Goal: Task Accomplishment & Management: Complete application form

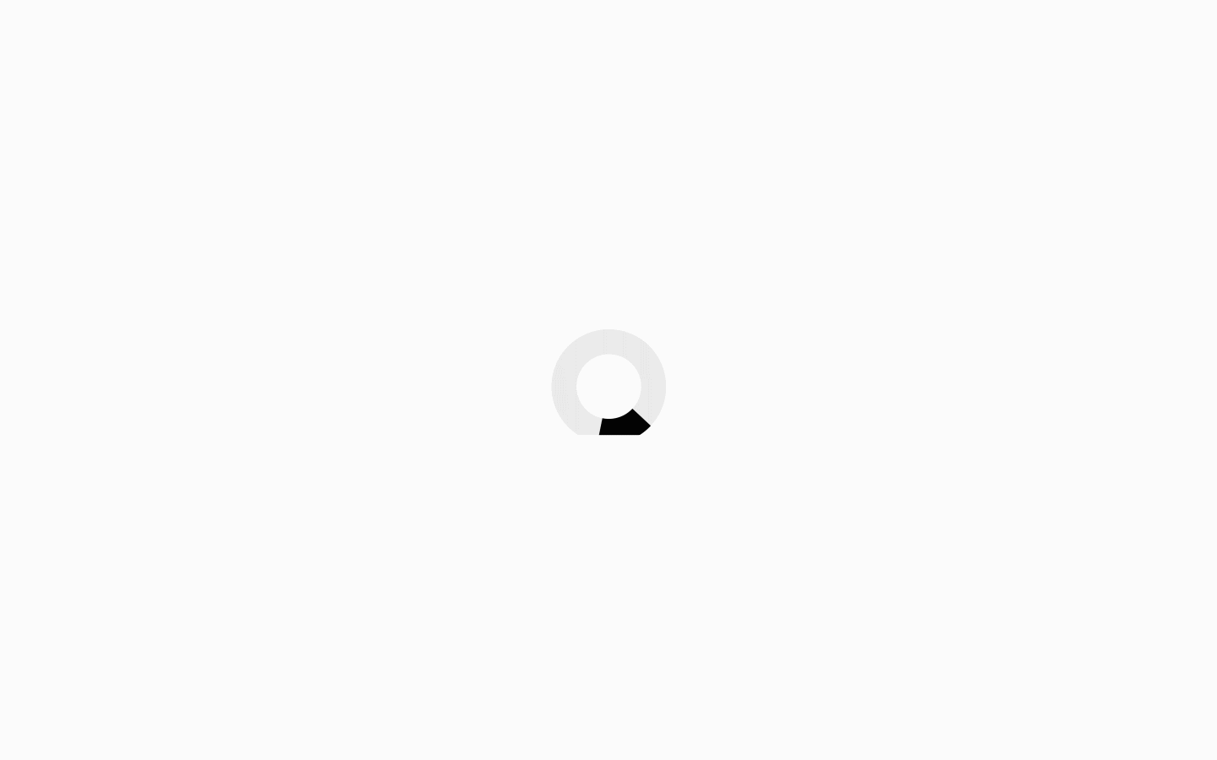
scroll to position [45, 0]
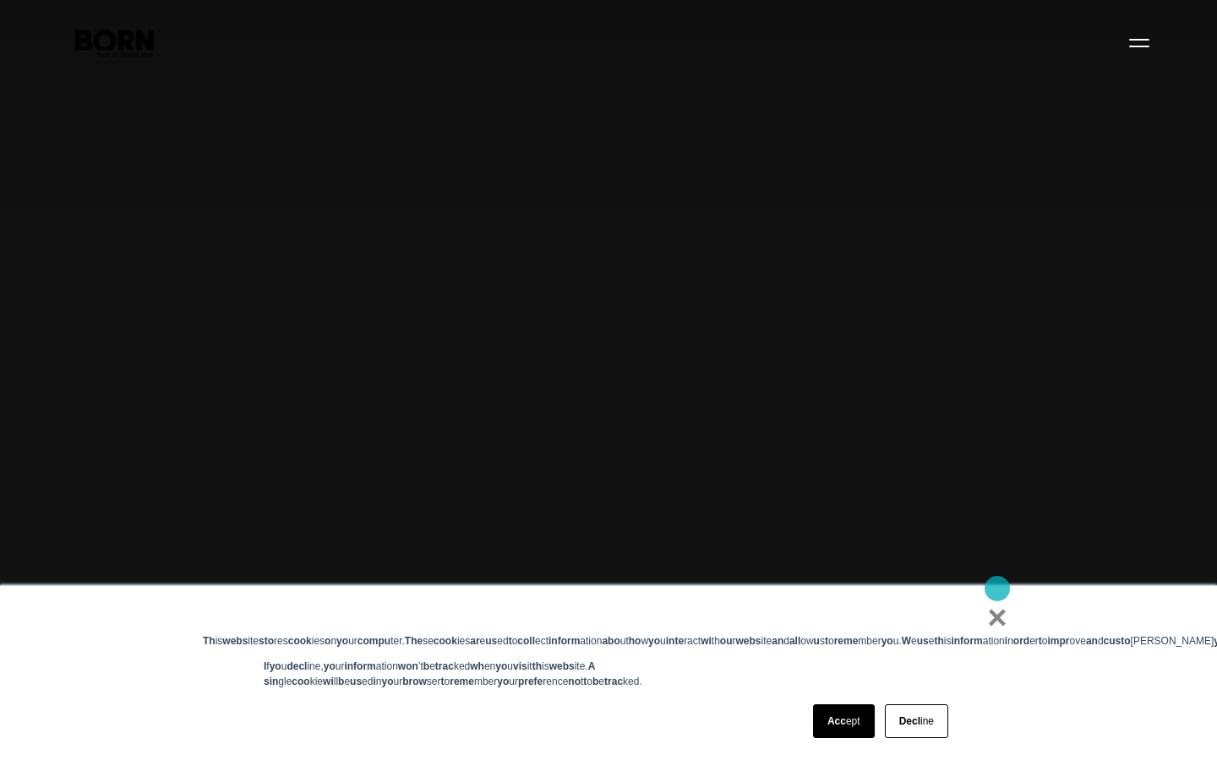
click at [997, 599] on b "×" at bounding box center [996, 617] width 19 height 37
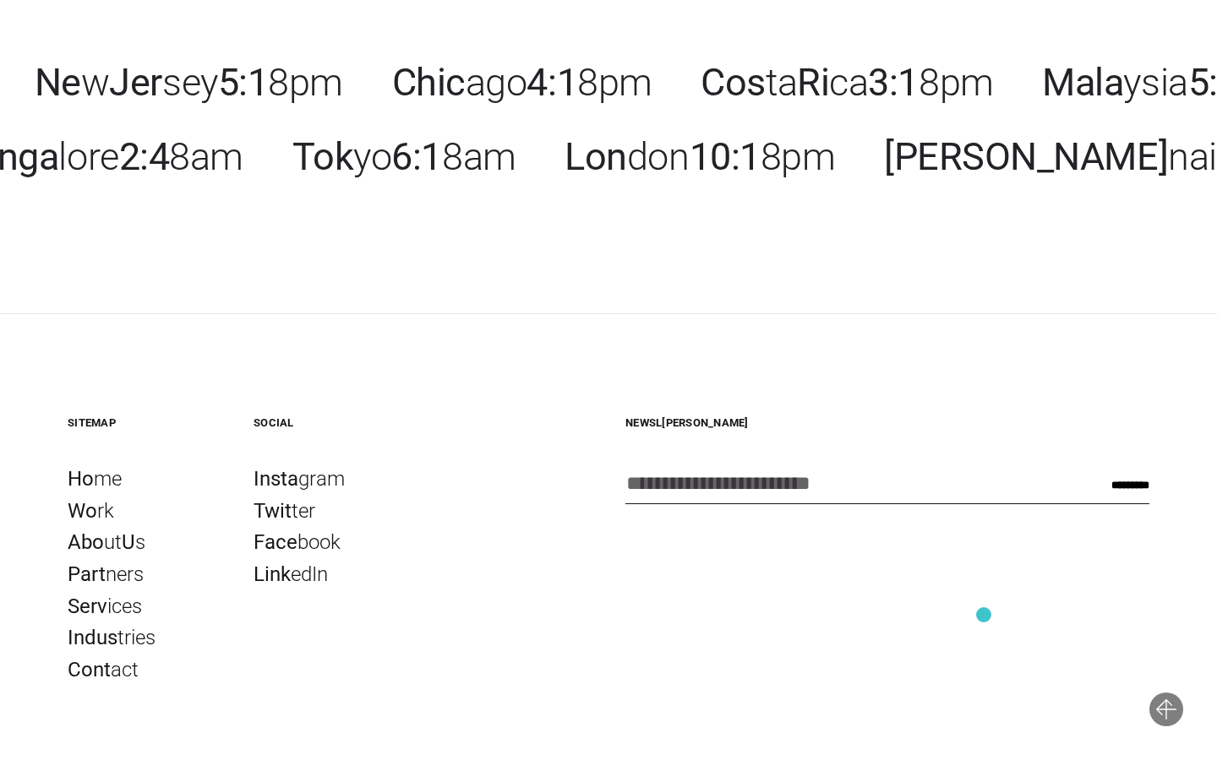
scroll to position [5295, 0]
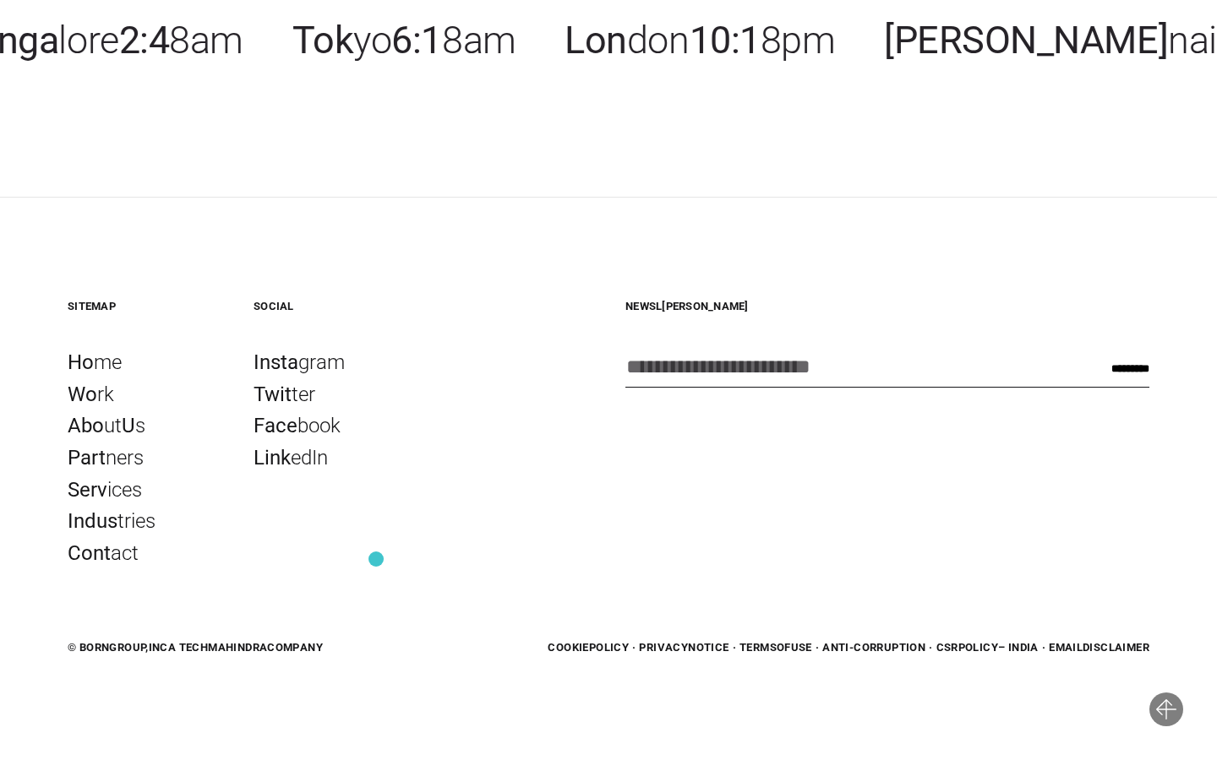
click at [376, 559] on div "Soc ial Insta gram Twit ter Face book Link edIn" at bounding box center [329, 434] width 152 height 271
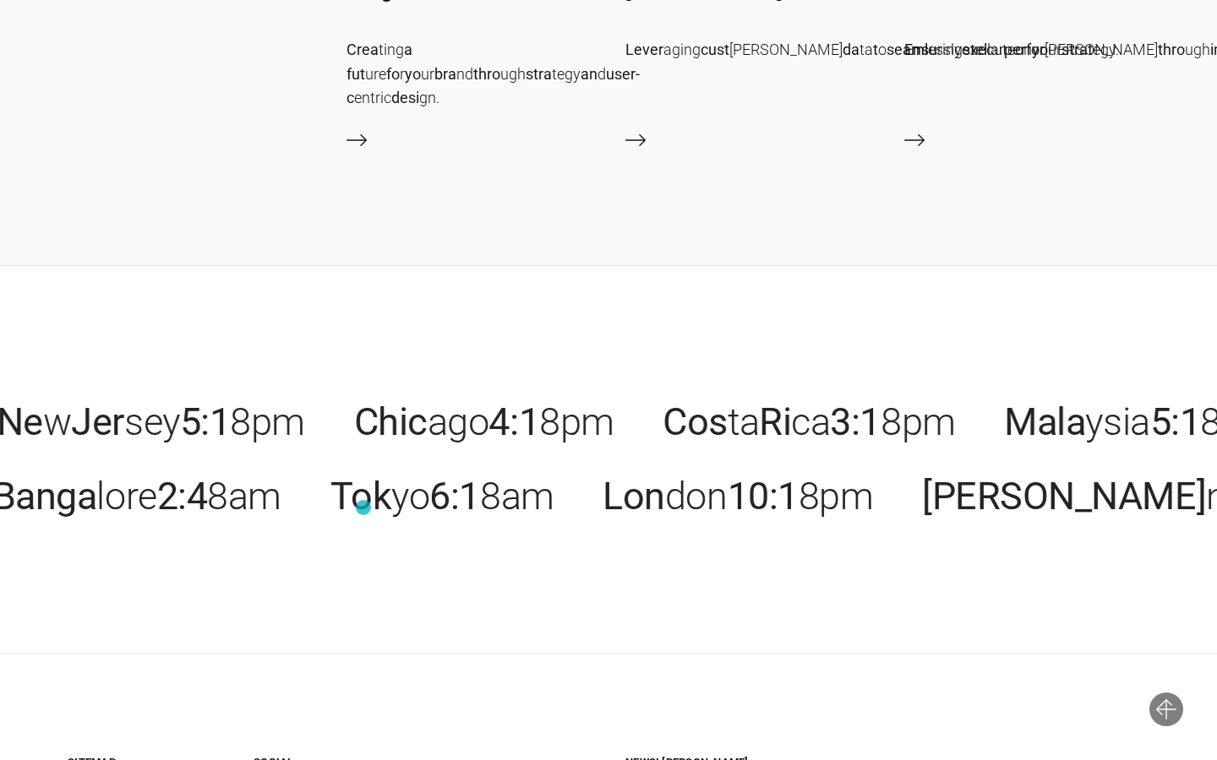
scroll to position [4822, 0]
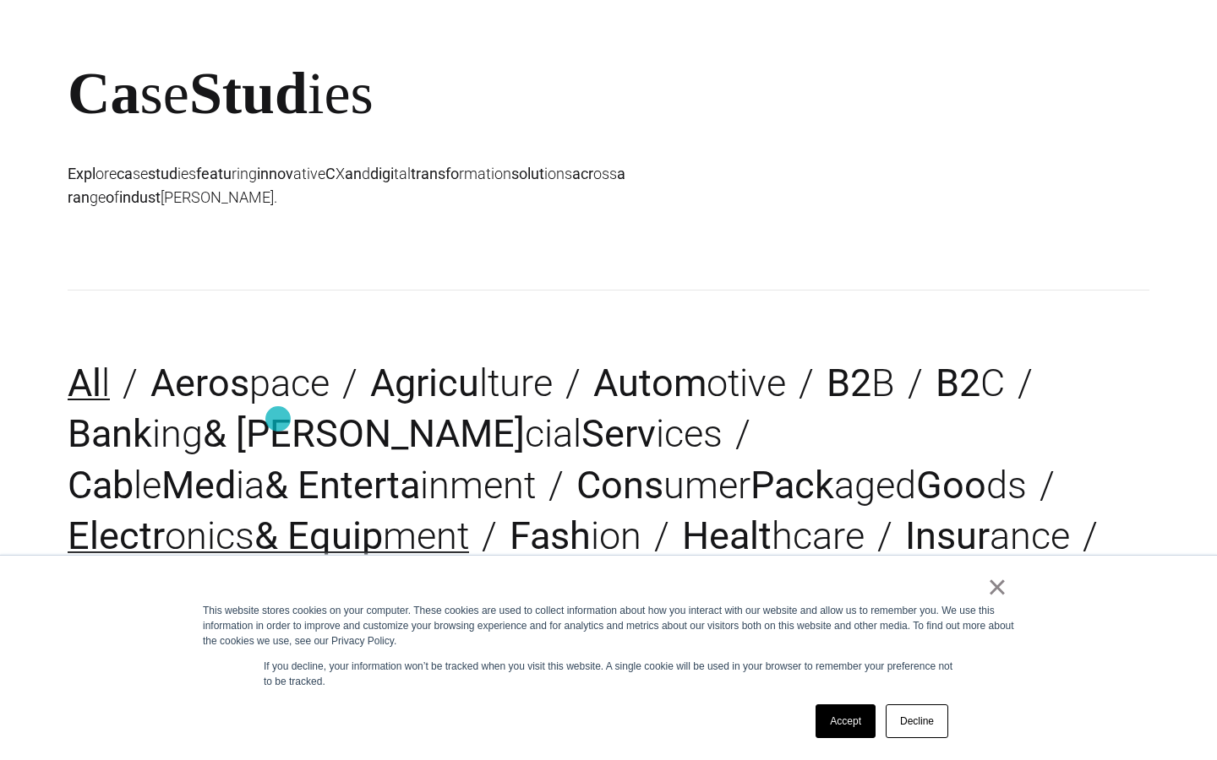
scroll to position [165, 0]
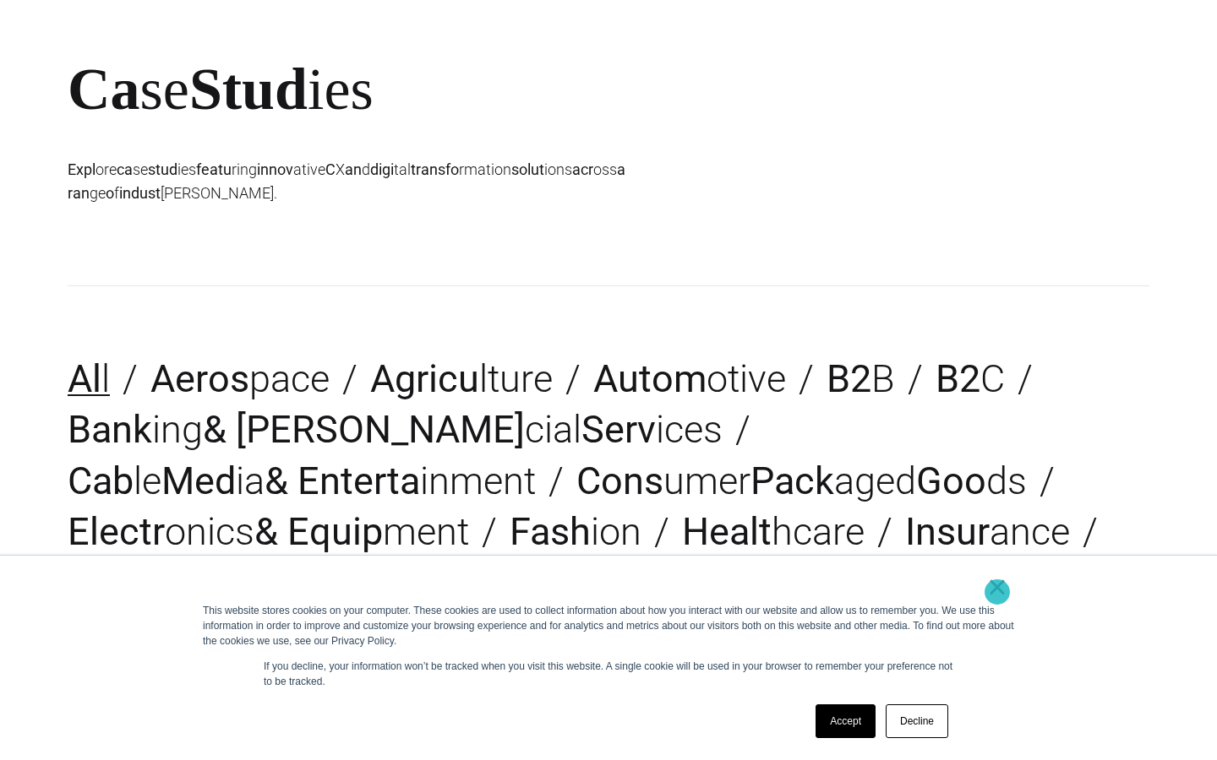
click at [997, 592] on link "×" at bounding box center [997, 587] width 20 height 15
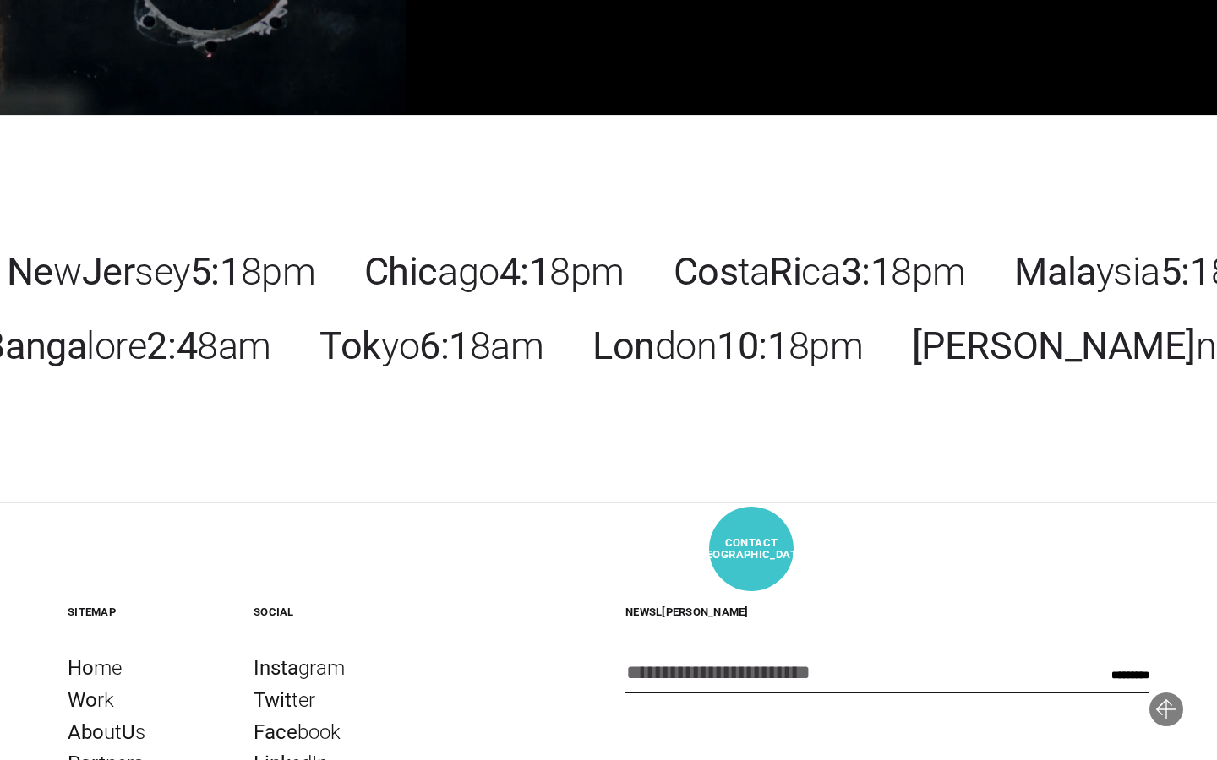
scroll to position [5036, 0]
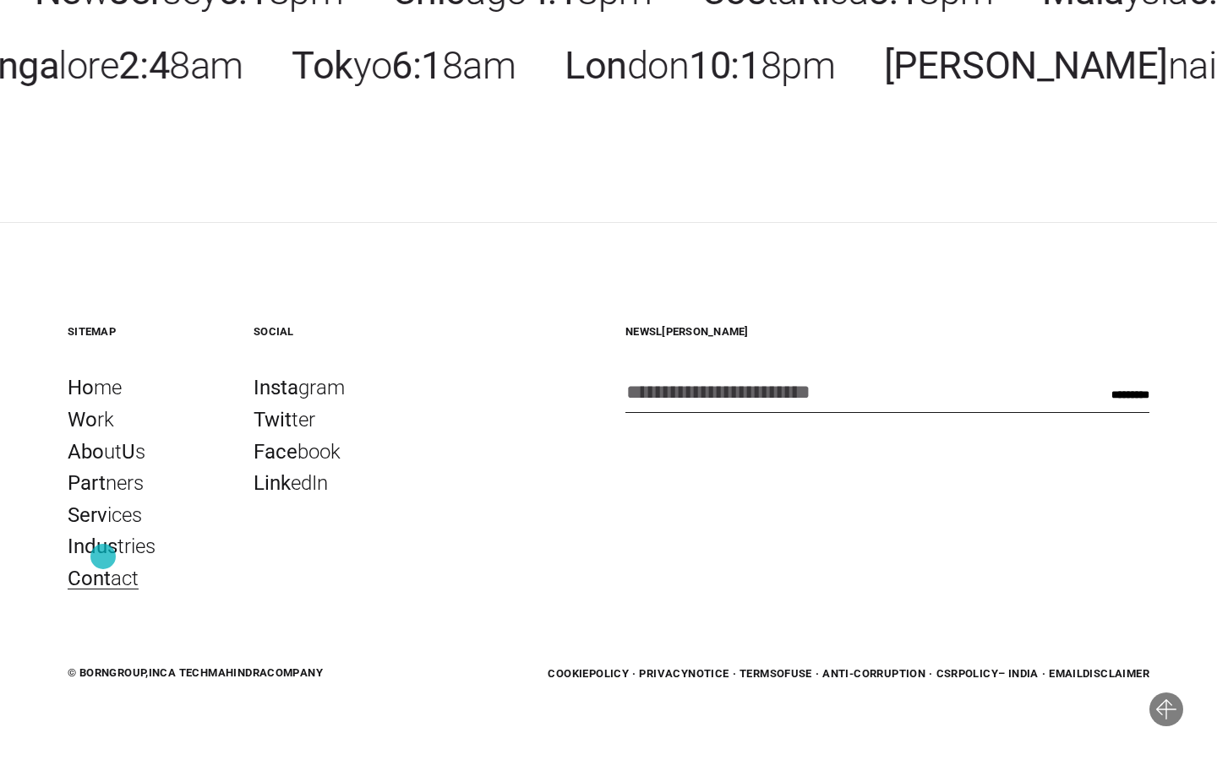
click at [103, 567] on b "Cont" at bounding box center [89, 579] width 43 height 24
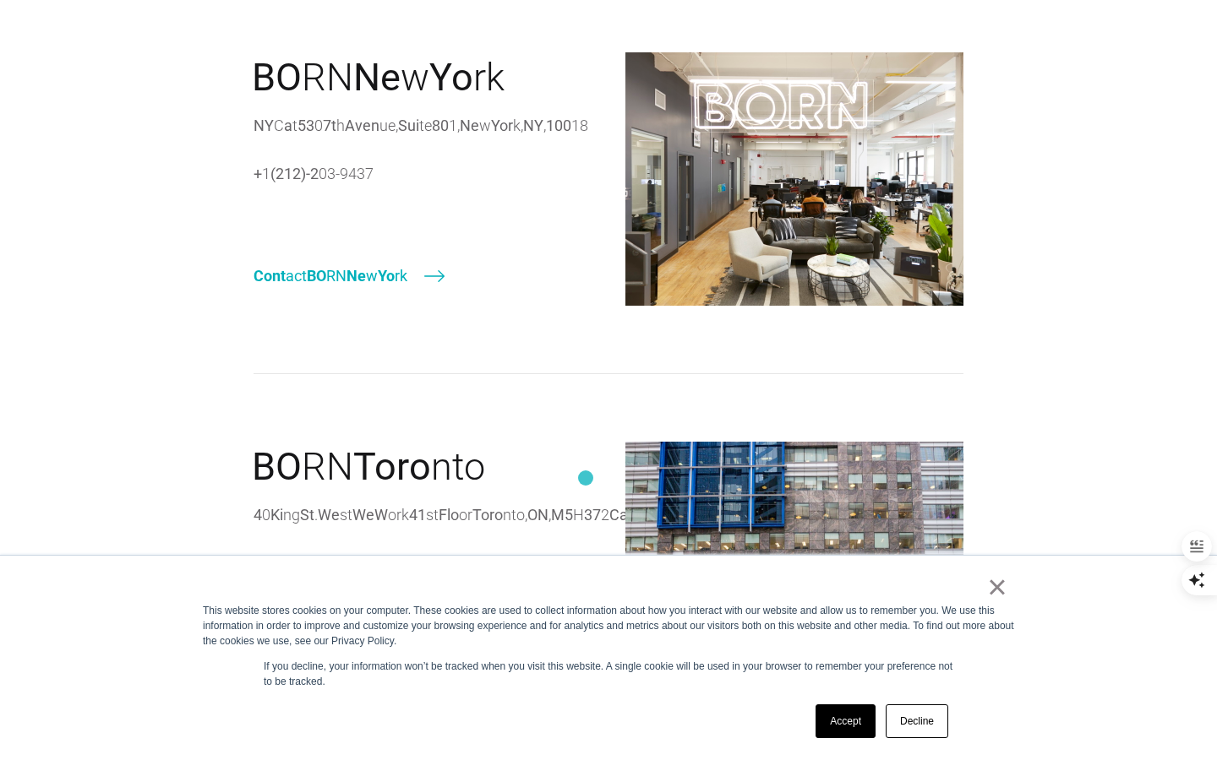
scroll to position [585, 0]
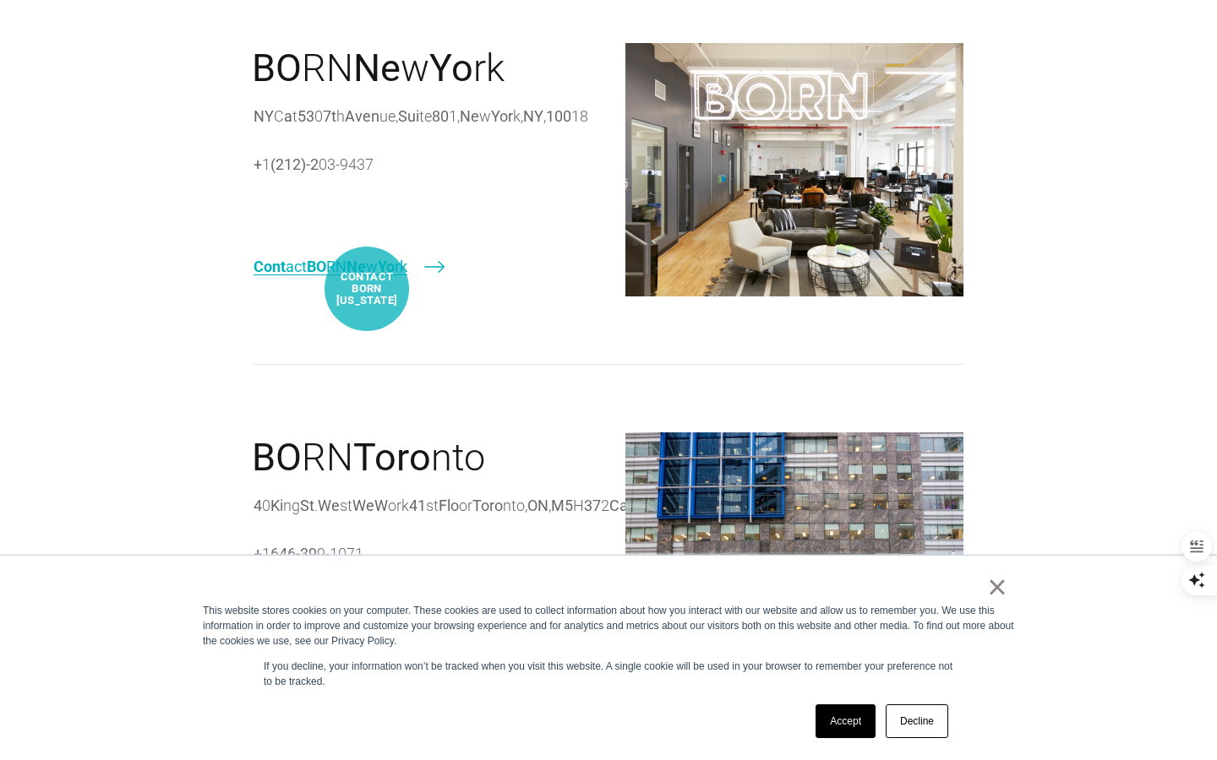
click at [366, 275] on b "Ne" at bounding box center [355, 267] width 19 height 18
select select "********"
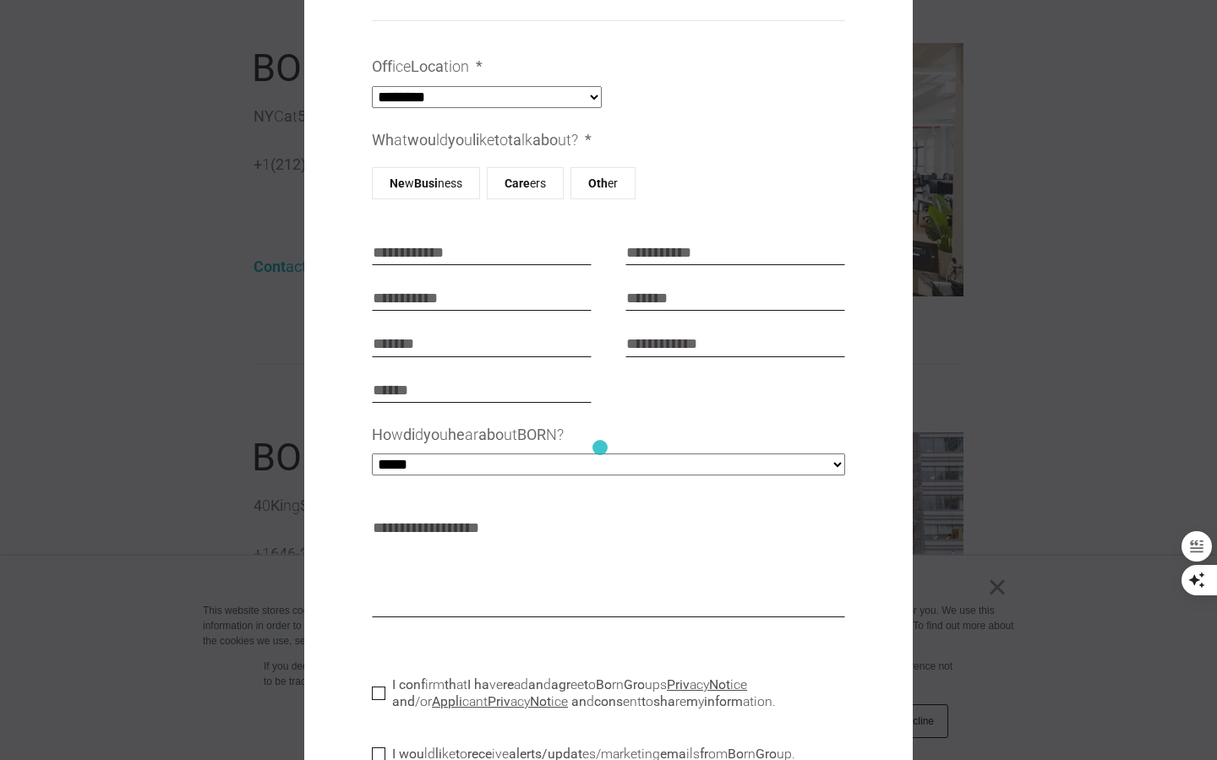
scroll to position [0, 0]
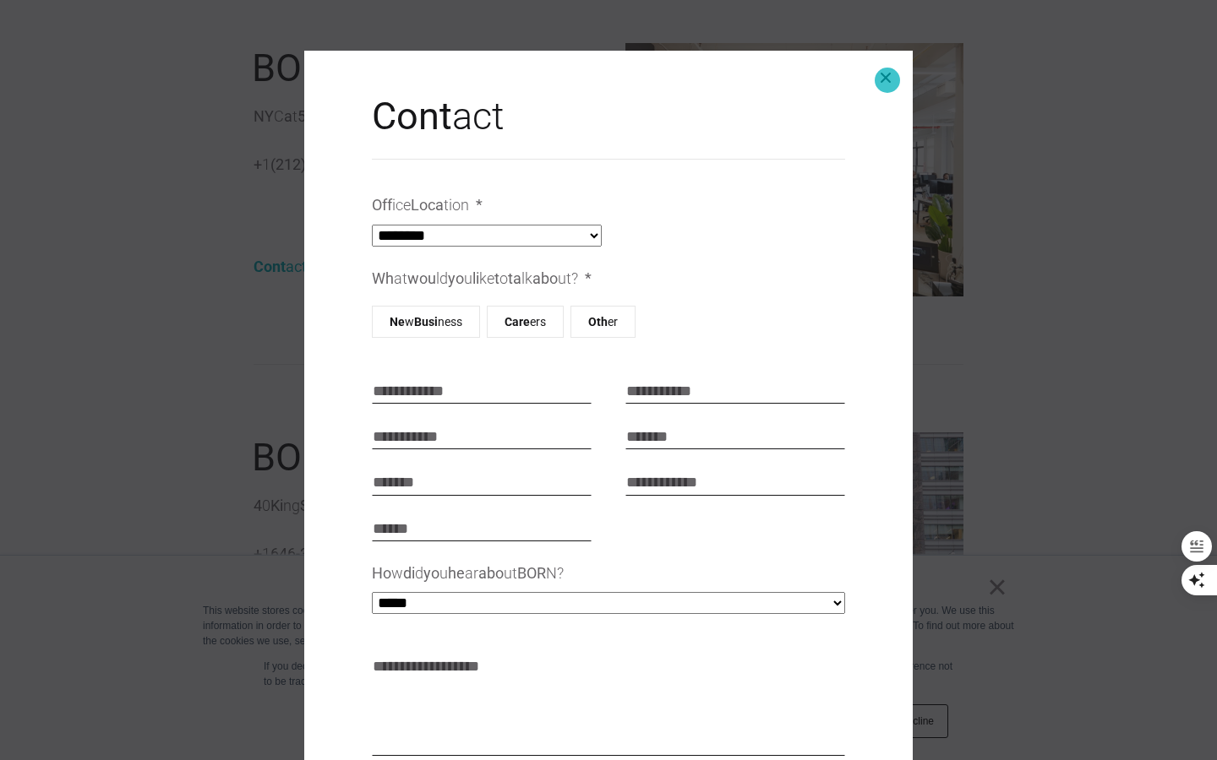
click at [887, 80] on button "Clo se mod al" at bounding box center [885, 77] width 41 height 41
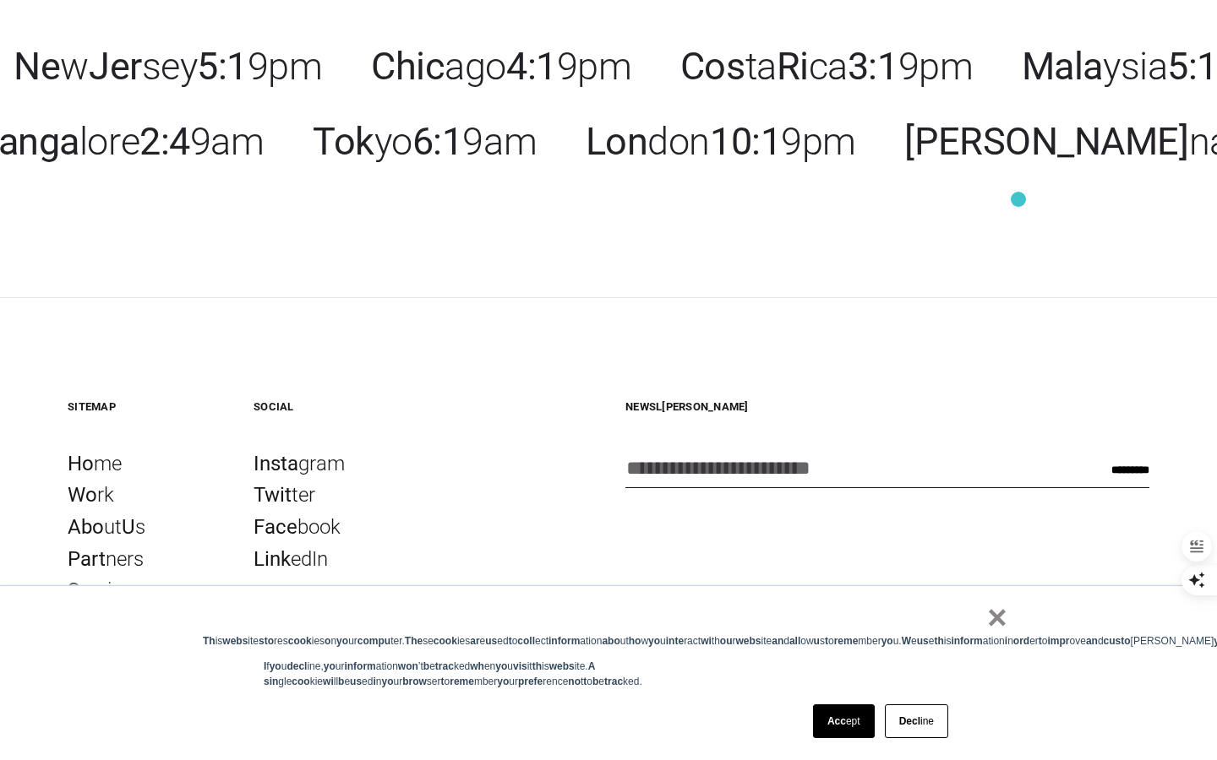
scroll to position [3925, 0]
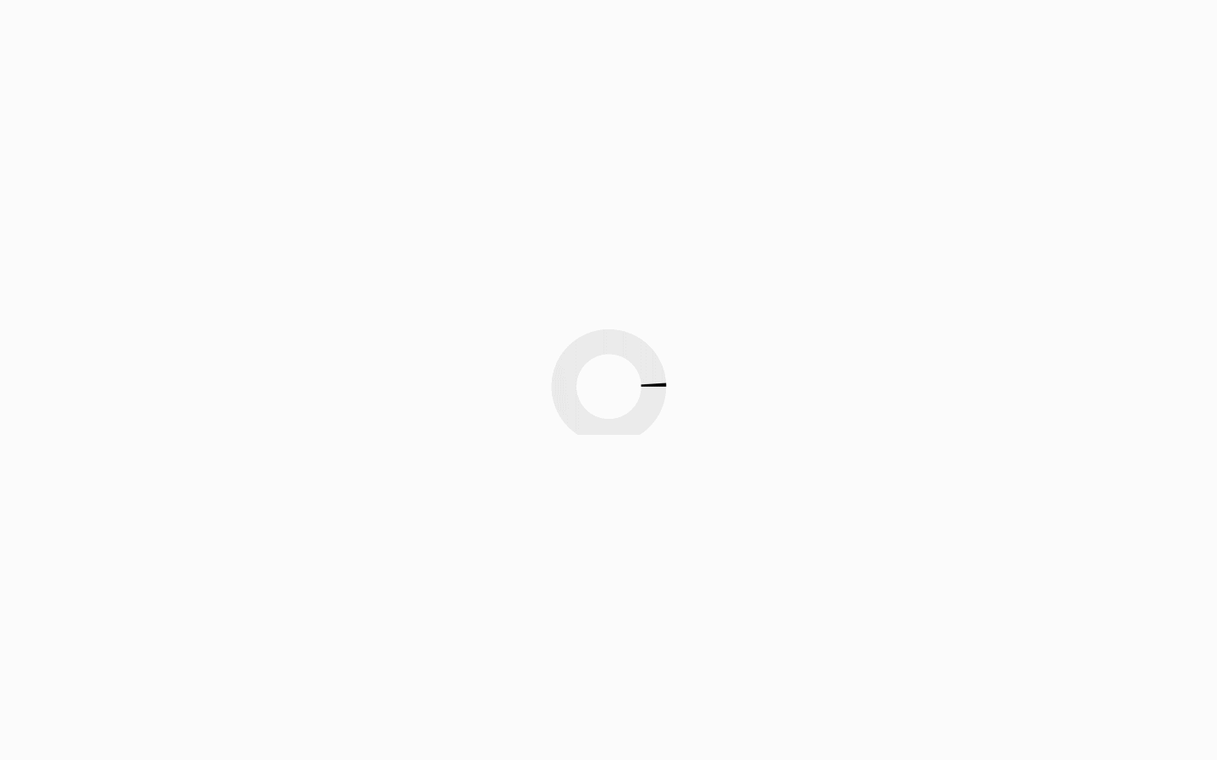
scroll to position [5036, 0]
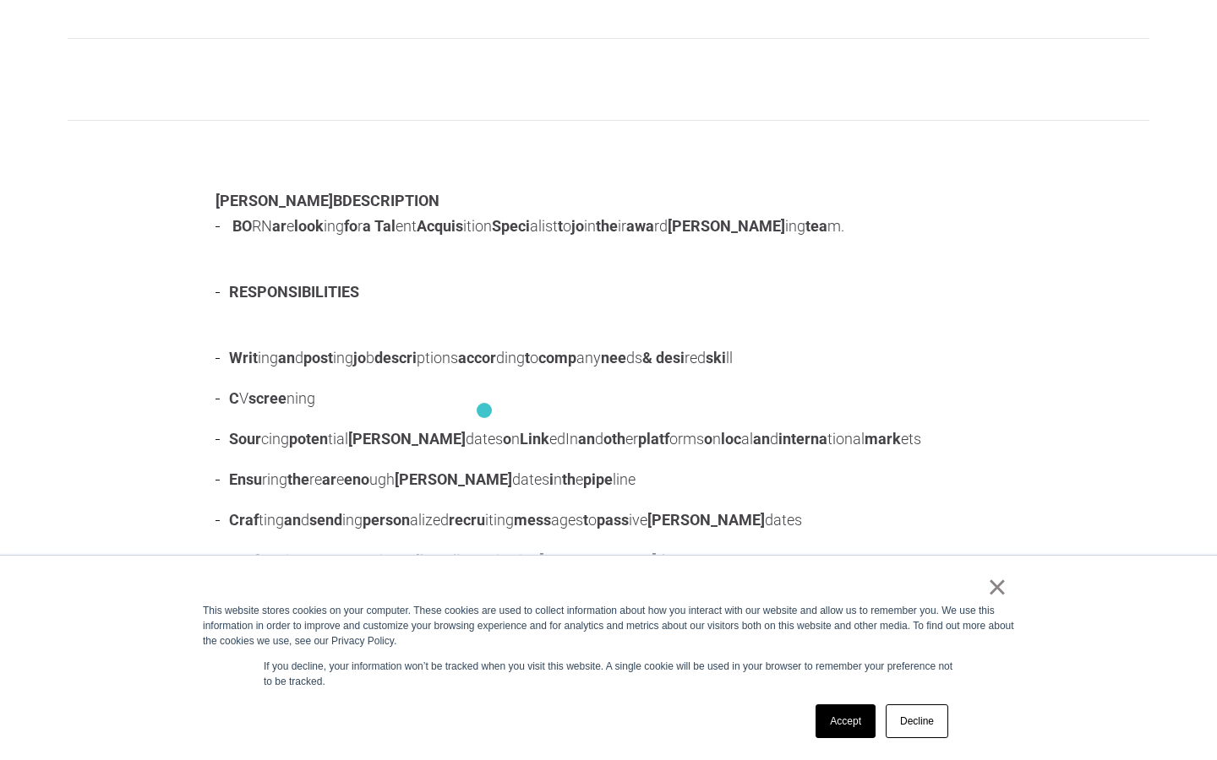
scroll to position [425, 0]
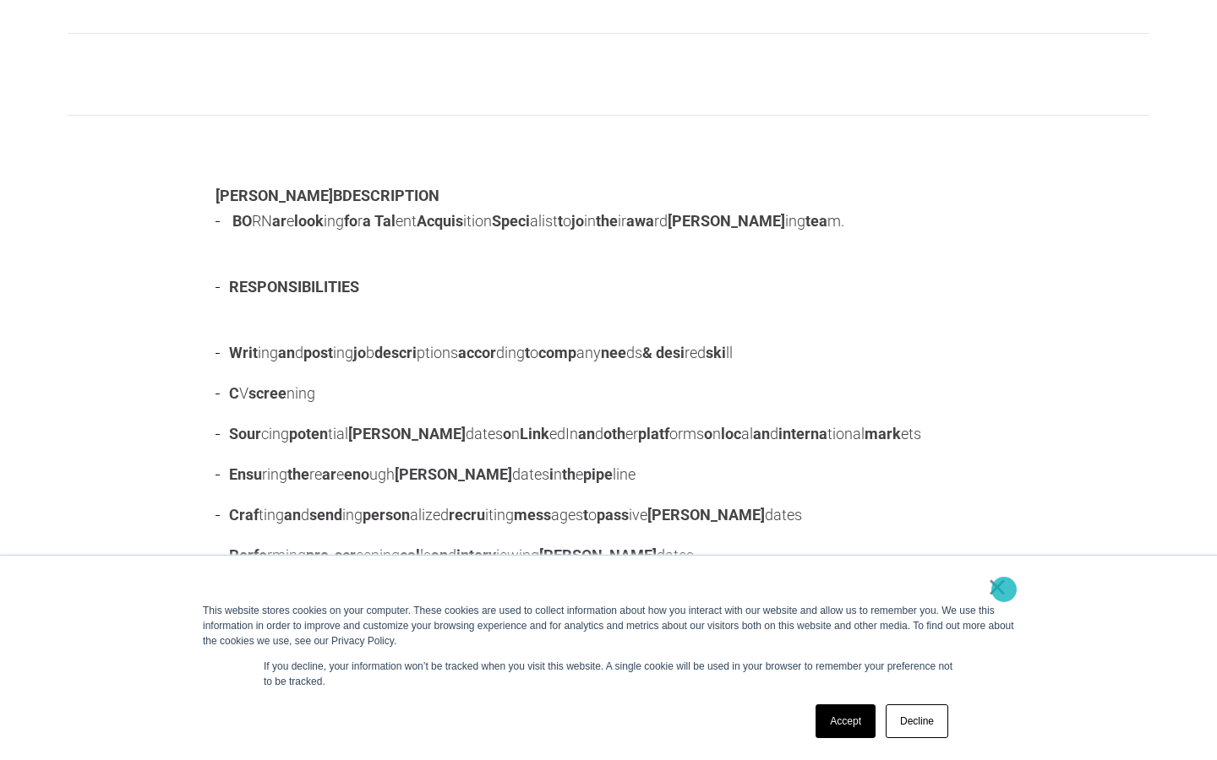
click at [1004, 590] on link "×" at bounding box center [997, 587] width 20 height 15
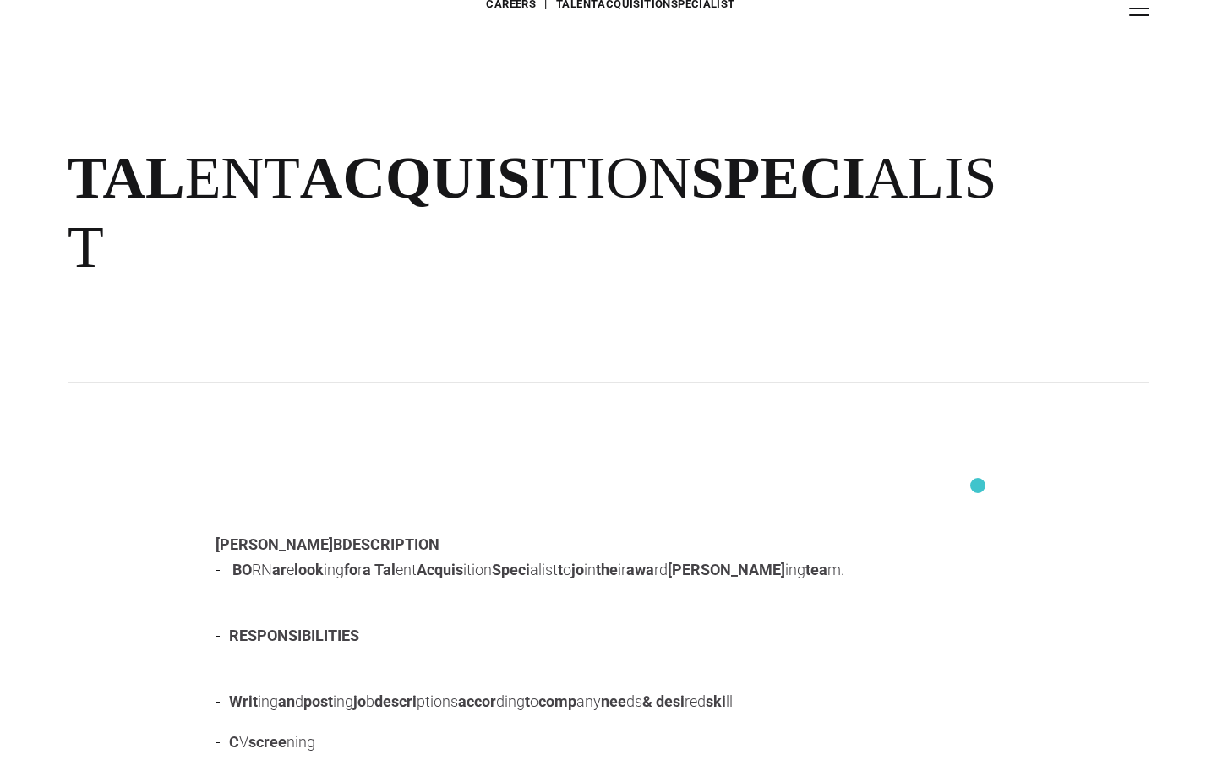
scroll to position [0, 0]
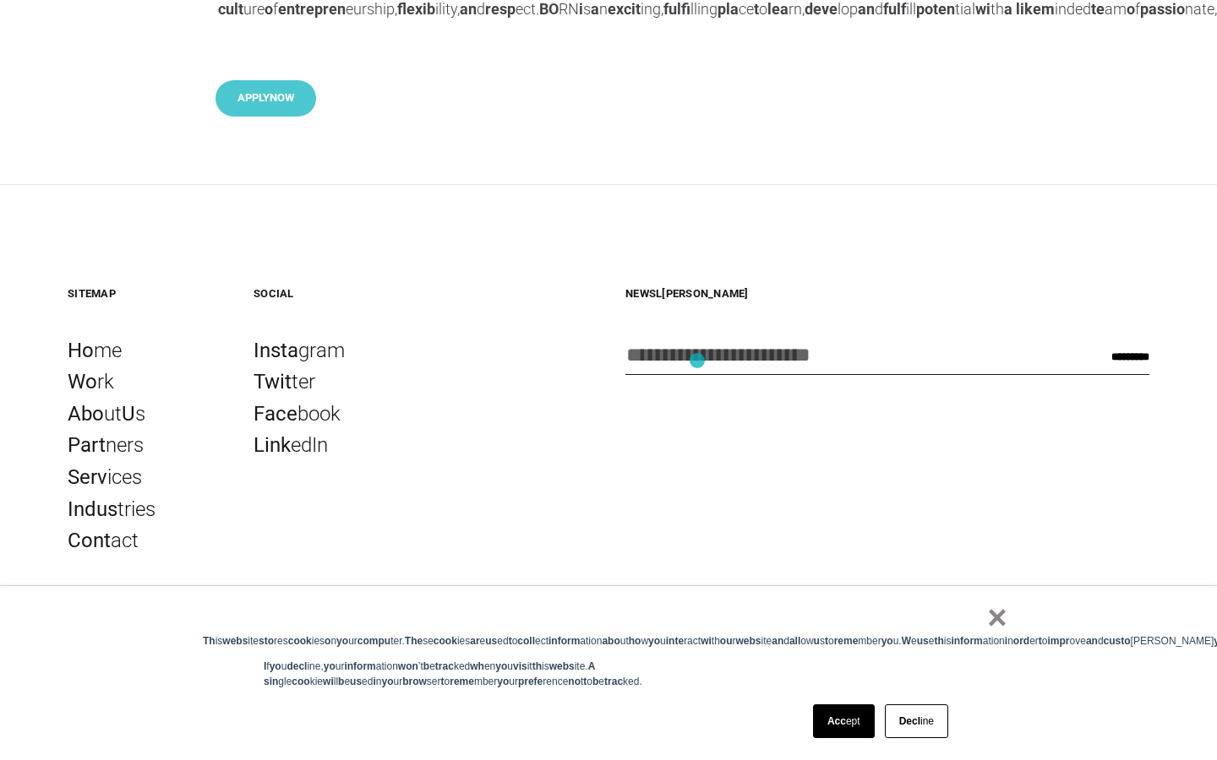
scroll to position [1597, 0]
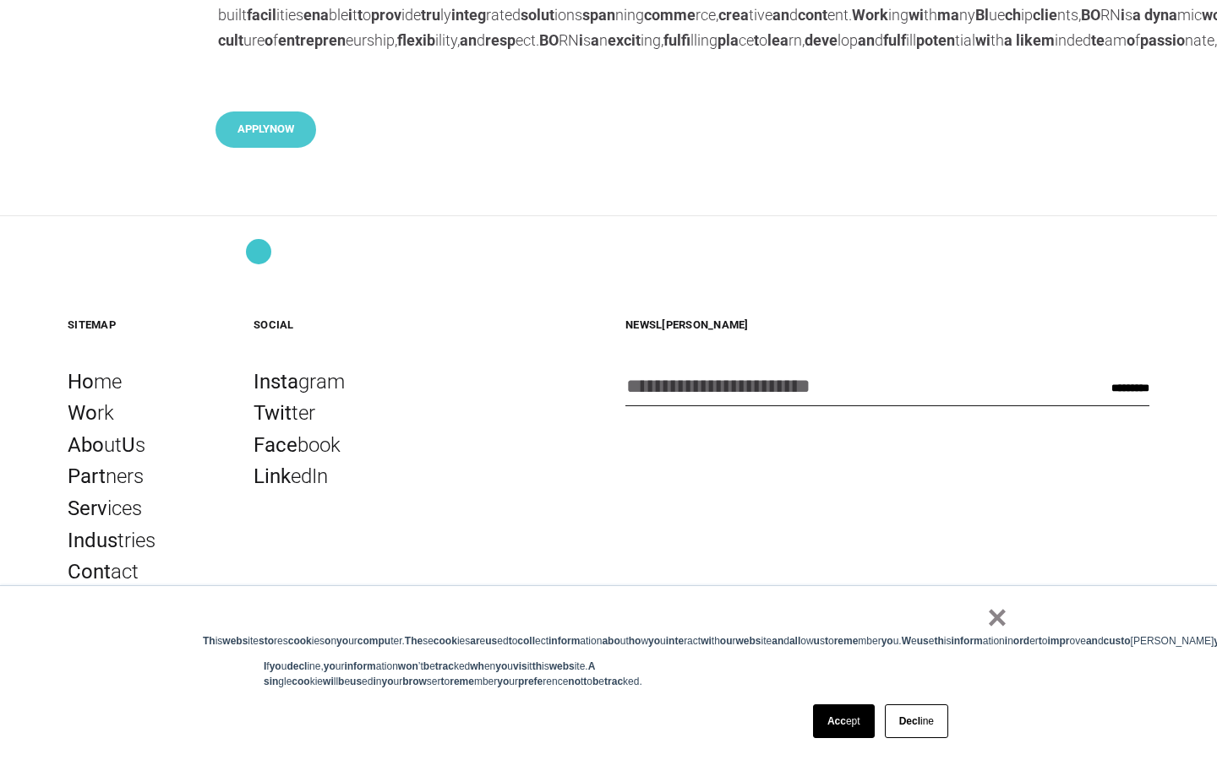
click at [259, 135] on b "App" at bounding box center [247, 128] width 21 height 13
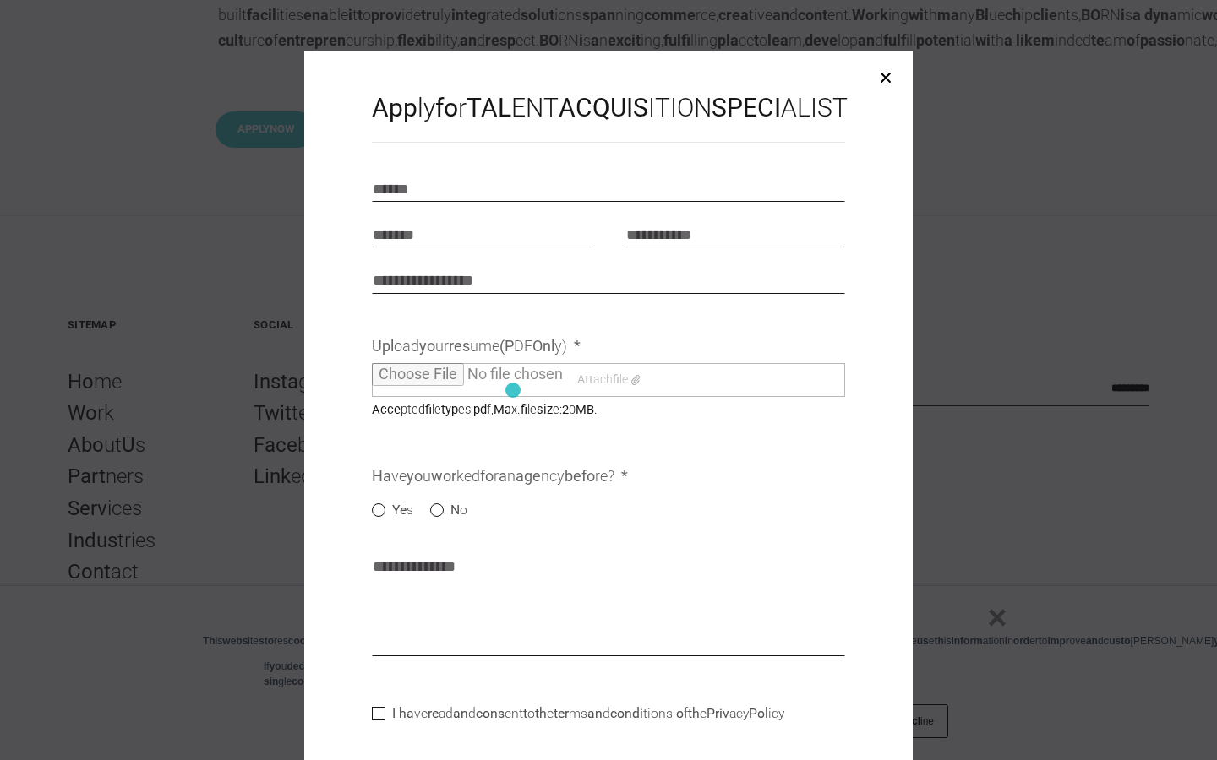
scroll to position [186, 0]
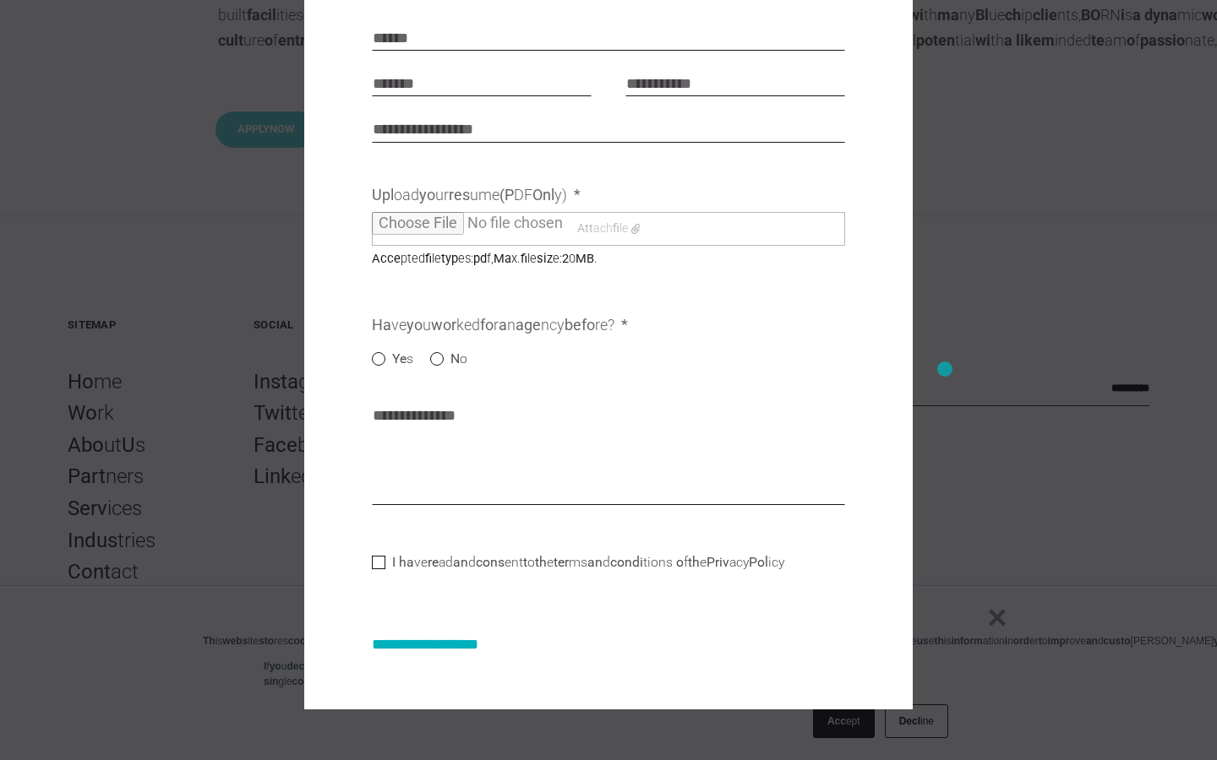
click at [946, 368] on div at bounding box center [608, 380] width 1217 height 760
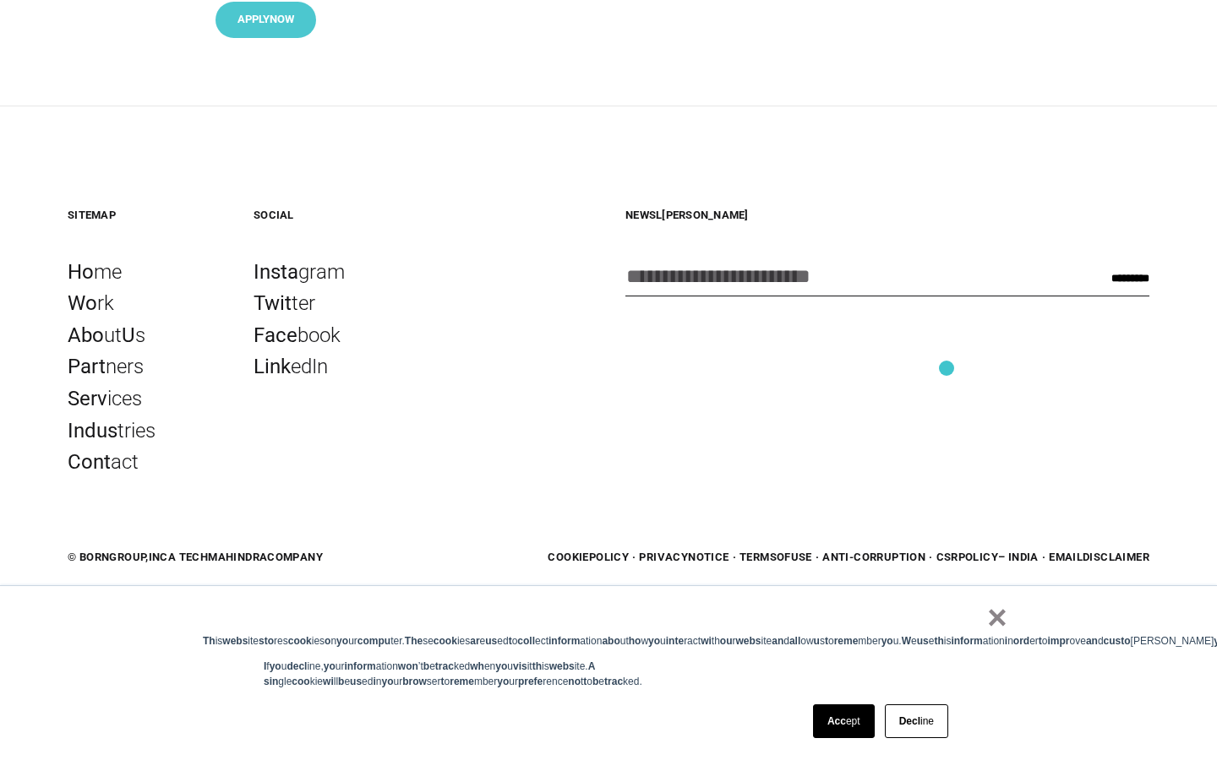
scroll to position [1743, 0]
